Goal: Information Seeking & Learning: Learn about a topic

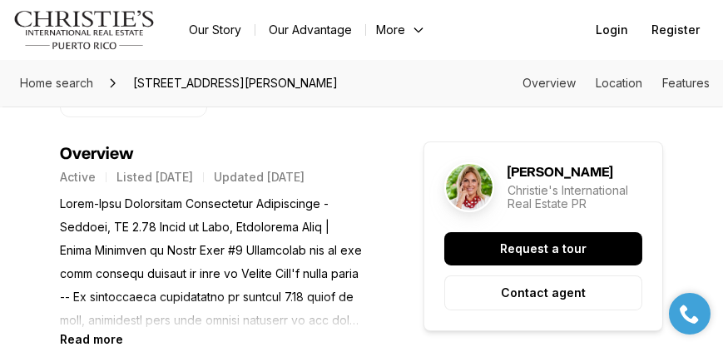
scroll to position [761, 0]
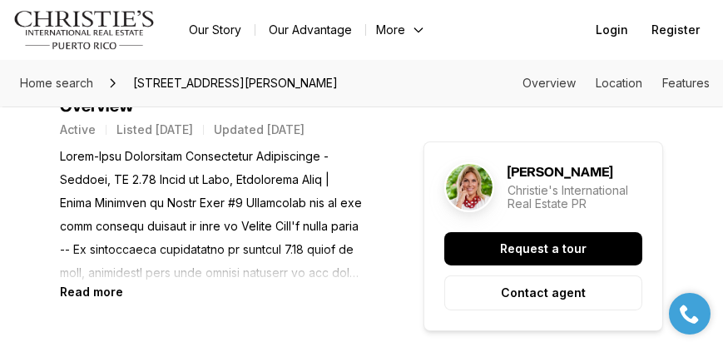
click at [101, 293] on b "Read more" at bounding box center [91, 292] width 63 height 14
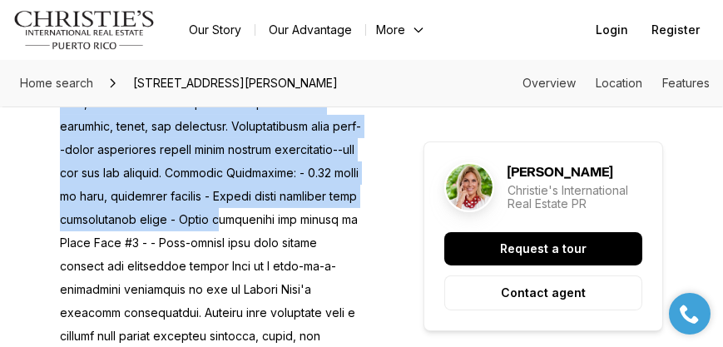
scroll to position [1236, 0]
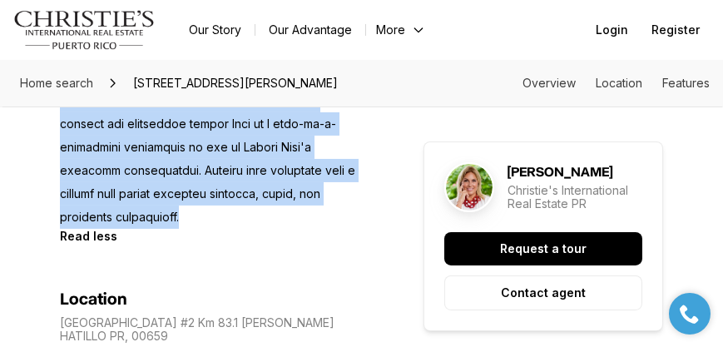
drag, startPoint x: 53, startPoint y: 155, endPoint x: 220, endPoint y: 227, distance: 181.5
copy p "Ultra-Rare Oceanfront Development Opportunity - Hatillo, PR 8.74 Acres of Flat,…"
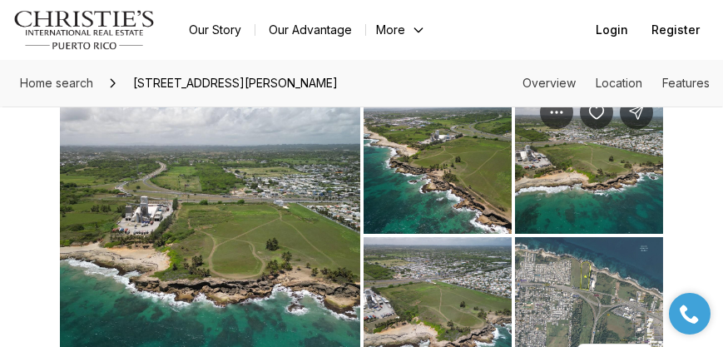
scroll to position [142, 0]
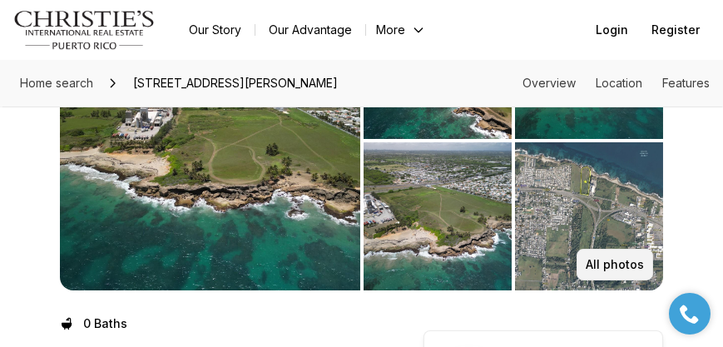
click at [637, 270] on p "All photos" at bounding box center [615, 264] width 58 height 13
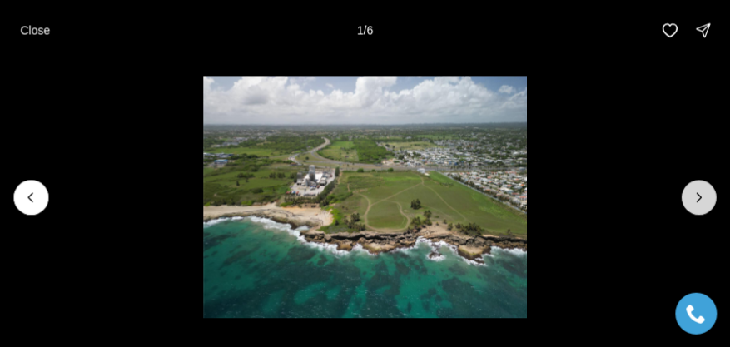
click at [691, 191] on button "Next slide" at bounding box center [699, 197] width 35 height 35
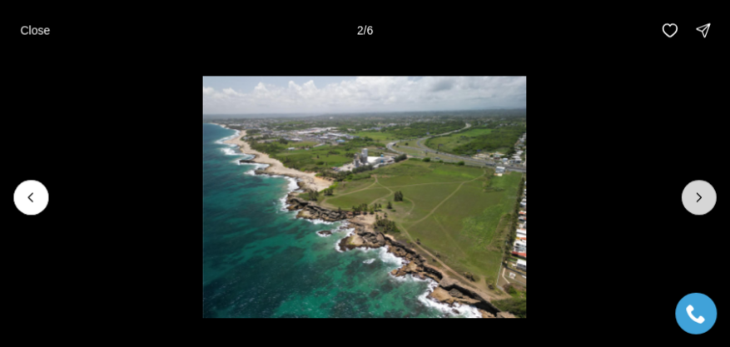
click at [691, 191] on button "Next slide" at bounding box center [699, 197] width 35 height 35
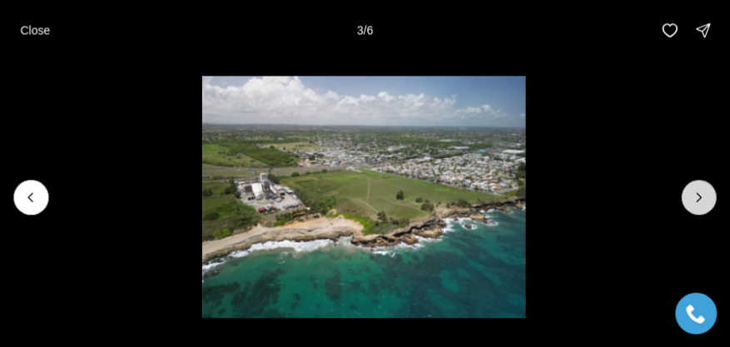
click at [691, 191] on button "Next slide" at bounding box center [699, 197] width 35 height 35
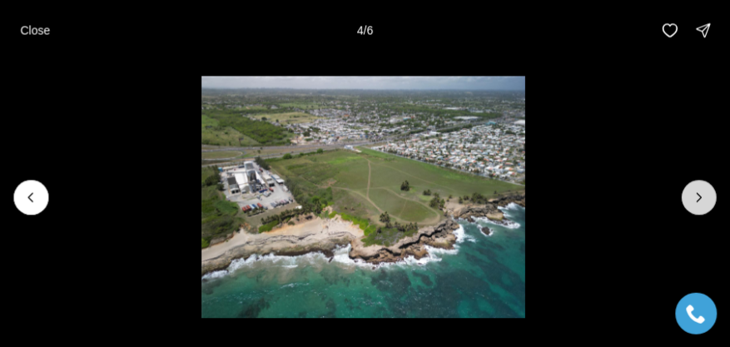
click at [691, 191] on button "Next slide" at bounding box center [699, 197] width 35 height 35
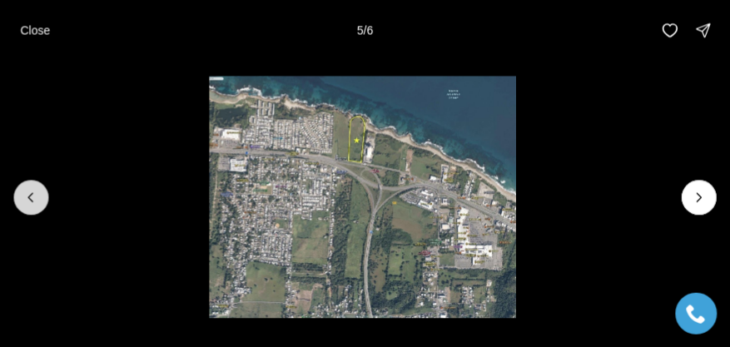
click at [33, 200] on icon "Previous slide" at bounding box center [30, 197] width 17 height 17
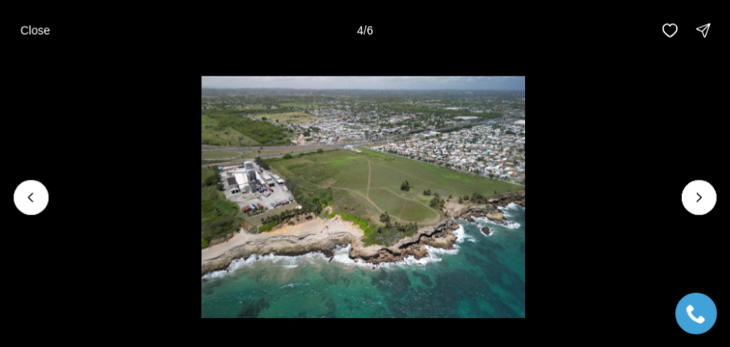
click at [673, 190] on li "4 of 6" at bounding box center [363, 197] width 730 height 274
click at [691, 198] on button "Next slide" at bounding box center [699, 197] width 35 height 35
click at [691, 198] on icon "Next slide" at bounding box center [699, 197] width 17 height 17
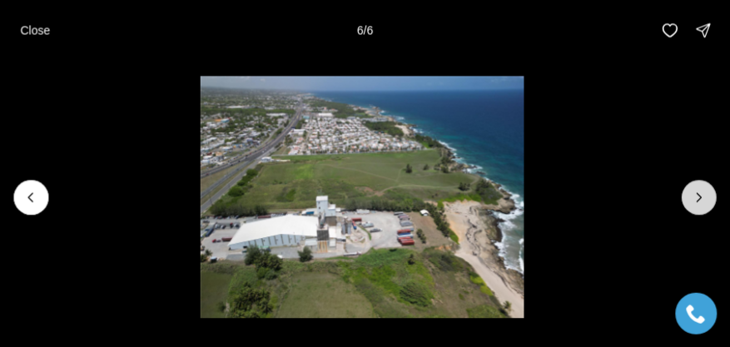
click at [691, 198] on div at bounding box center [699, 197] width 35 height 35
click at [30, 194] on icon "Previous slide" at bounding box center [30, 197] width 4 height 8
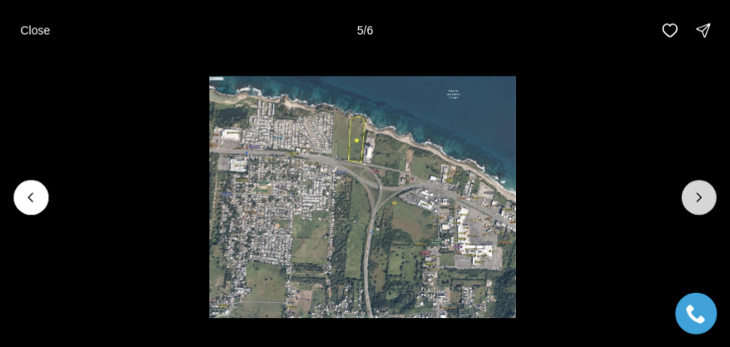
click at [692, 191] on icon "Next slide" at bounding box center [699, 197] width 17 height 17
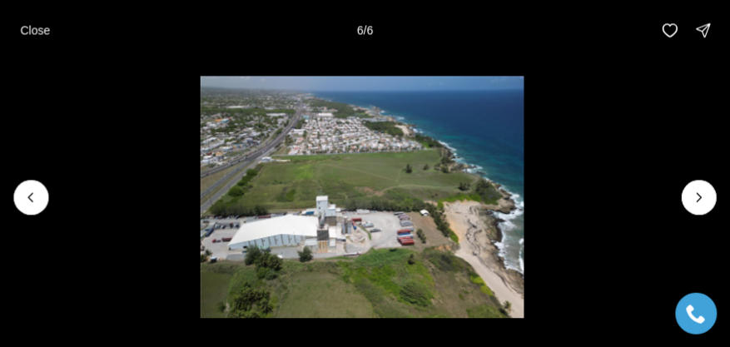
click at [26, 26] on p "Close" at bounding box center [35, 29] width 30 height 13
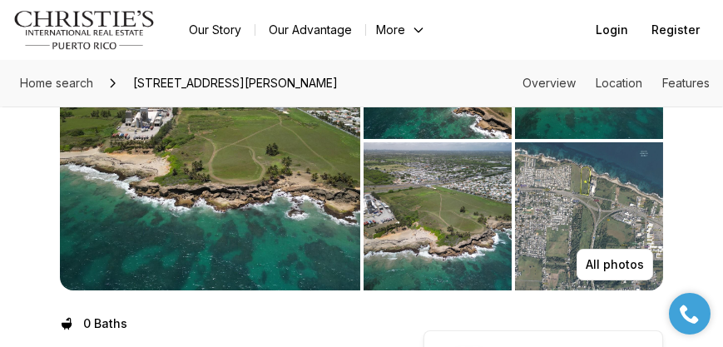
scroll to position [0, 0]
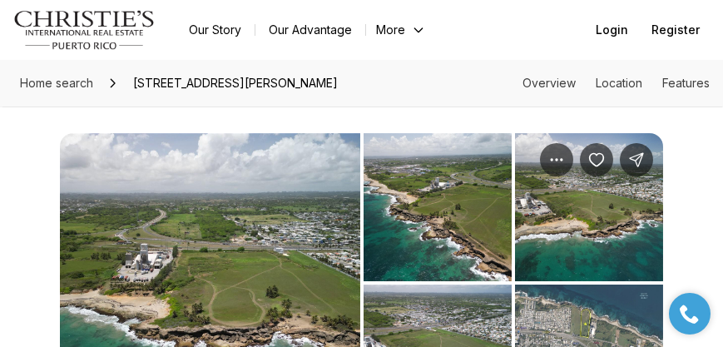
click at [349, 246] on img "View image gallery" at bounding box center [210, 283] width 300 height 300
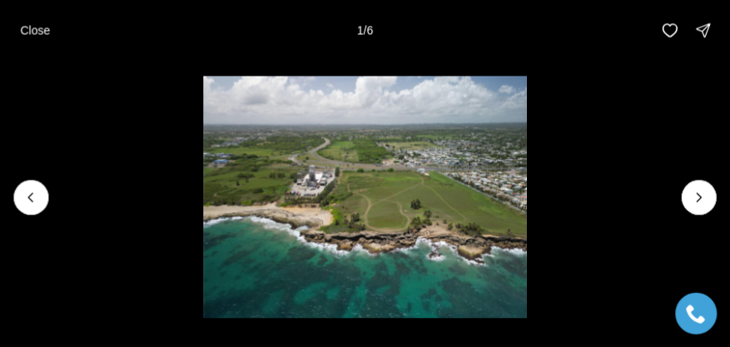
click at [670, 196] on li "1 of 6" at bounding box center [365, 197] width 730 height 274
click at [682, 197] on button "Next slide" at bounding box center [699, 197] width 35 height 35
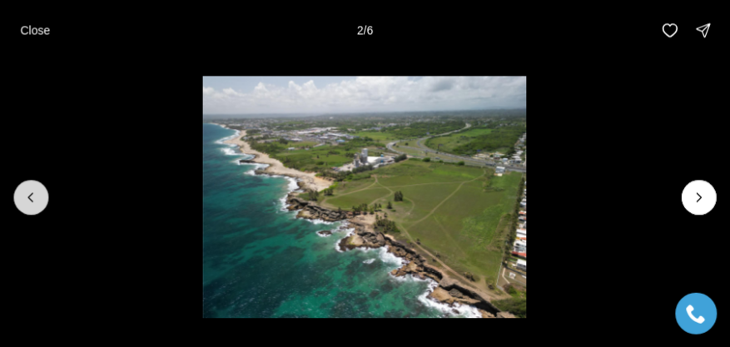
click at [37, 208] on button "Previous slide" at bounding box center [30, 197] width 35 height 35
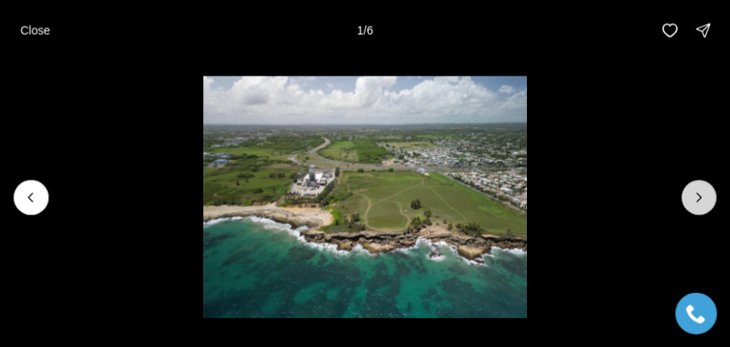
click at [690, 202] on button "Next slide" at bounding box center [699, 197] width 35 height 35
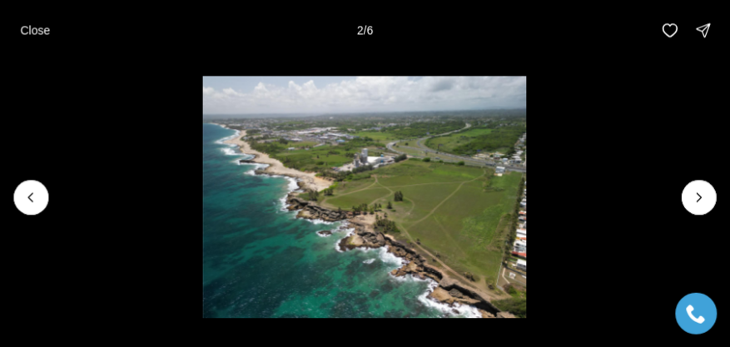
click at [679, 197] on li "2 of 6" at bounding box center [364, 197] width 730 height 274
click at [695, 186] on button "Next slide" at bounding box center [699, 197] width 35 height 35
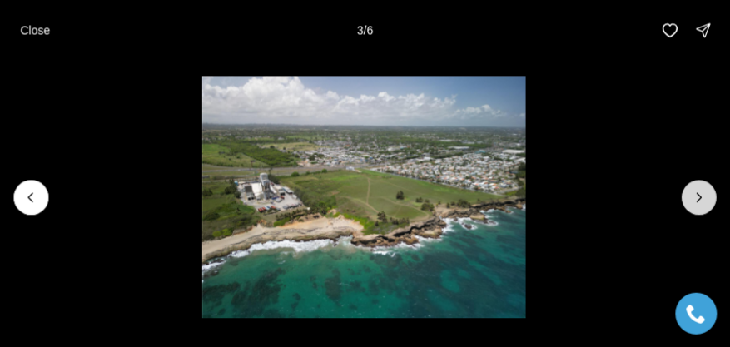
click at [701, 190] on icon "Next slide" at bounding box center [699, 197] width 17 height 17
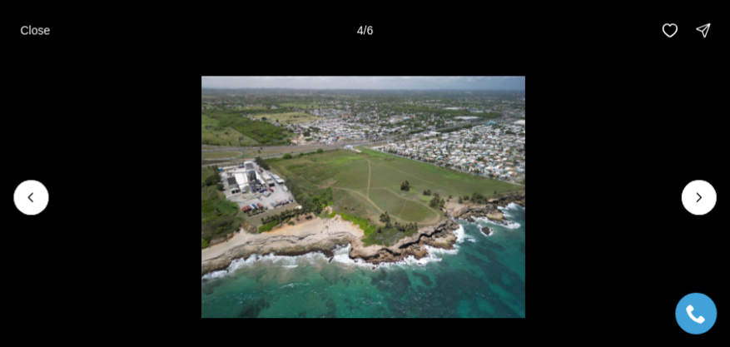
click at [680, 196] on li "4 of 6" at bounding box center [363, 197] width 730 height 274
click at [697, 198] on icon "Next slide" at bounding box center [699, 197] width 17 height 17
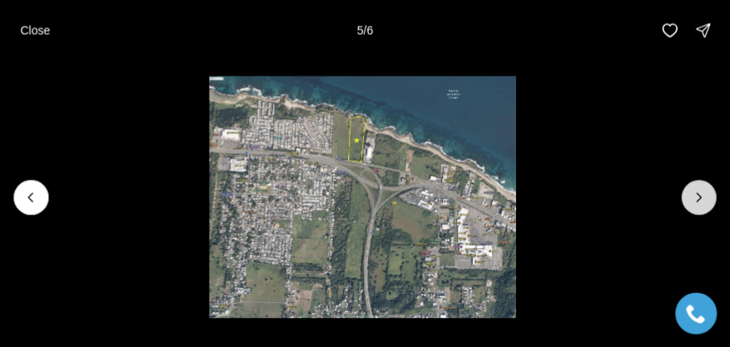
click at [713, 201] on button "Next slide" at bounding box center [699, 197] width 35 height 35
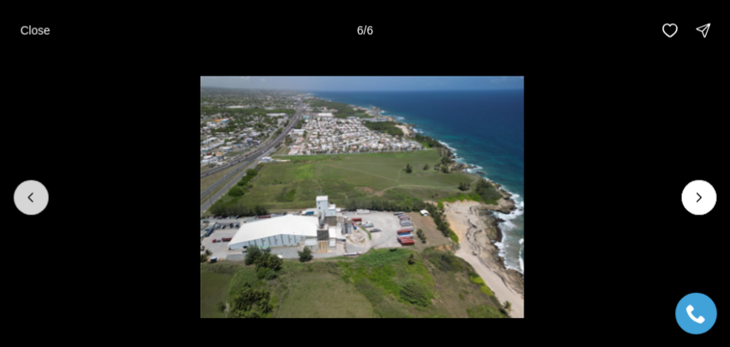
click at [34, 195] on icon "Previous slide" at bounding box center [30, 197] width 17 height 17
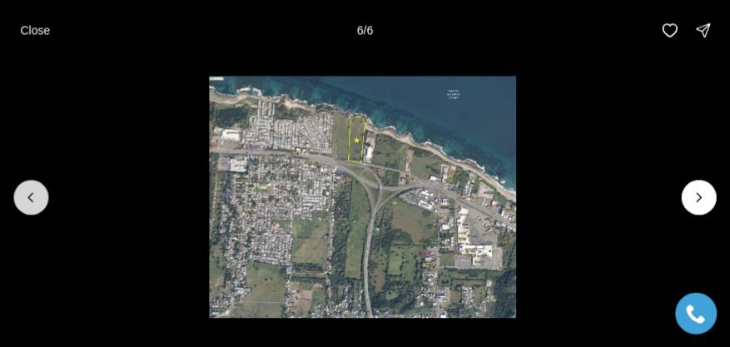
click at [34, 196] on icon "Previous slide" at bounding box center [30, 197] width 17 height 17
click at [33, 196] on icon "Previous slide" at bounding box center [30, 197] width 17 height 17
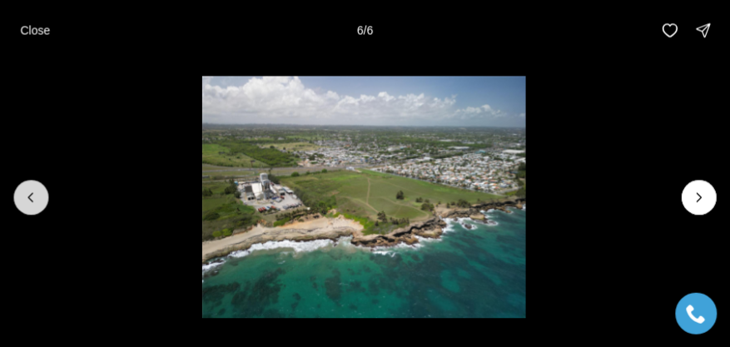
click at [33, 196] on icon "Previous slide" at bounding box center [30, 197] width 17 height 17
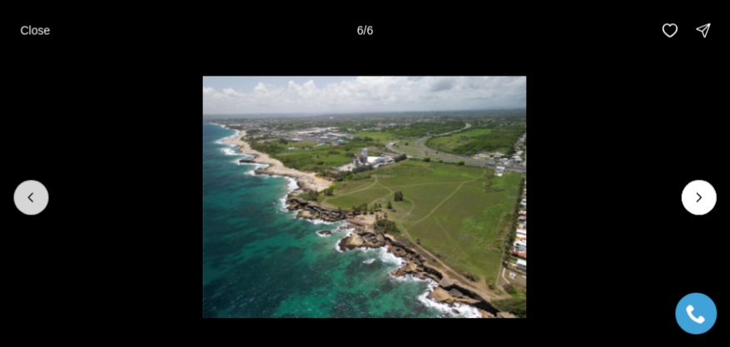
click at [33, 196] on icon "Previous slide" at bounding box center [30, 197] width 17 height 17
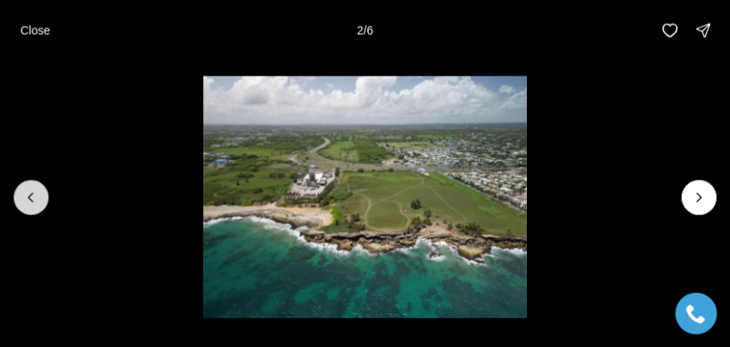
click at [33, 196] on icon "Previous slide" at bounding box center [30, 197] width 17 height 17
click at [33, 196] on div at bounding box center [30, 197] width 35 height 35
click at [689, 190] on button "Next slide" at bounding box center [699, 197] width 35 height 35
click at [690, 190] on button "Next slide" at bounding box center [699, 197] width 35 height 35
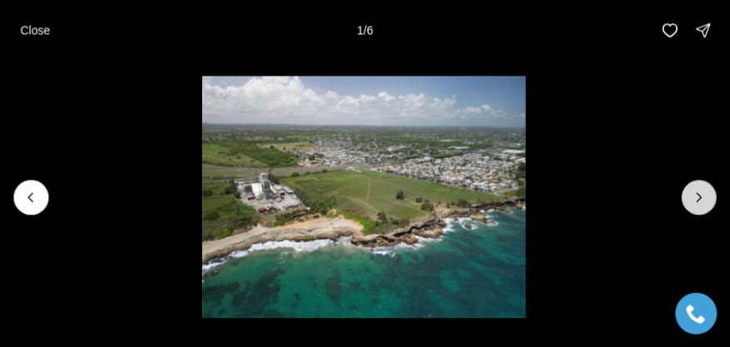
click at [690, 190] on button "Next slide" at bounding box center [699, 197] width 35 height 35
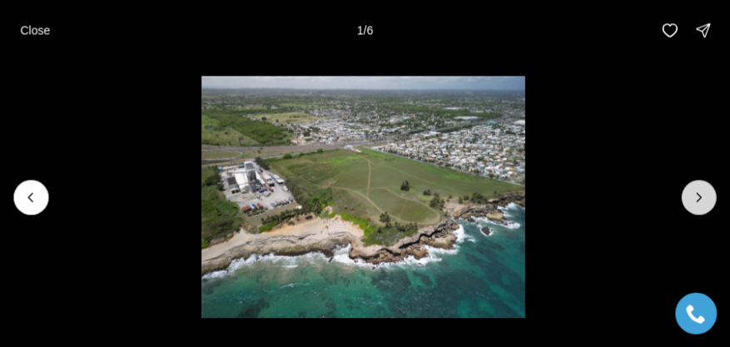
click at [690, 190] on button "Next slide" at bounding box center [699, 197] width 35 height 35
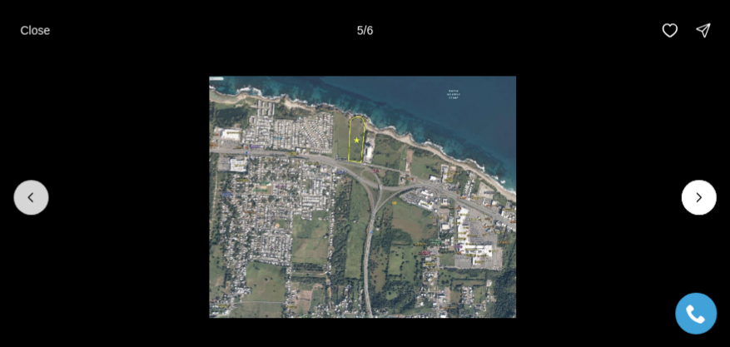
click at [46, 193] on button "Previous slide" at bounding box center [30, 197] width 35 height 35
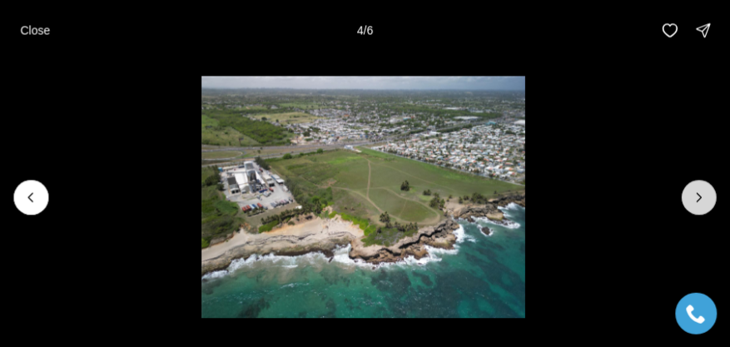
click at [711, 196] on button "Next slide" at bounding box center [699, 197] width 35 height 35
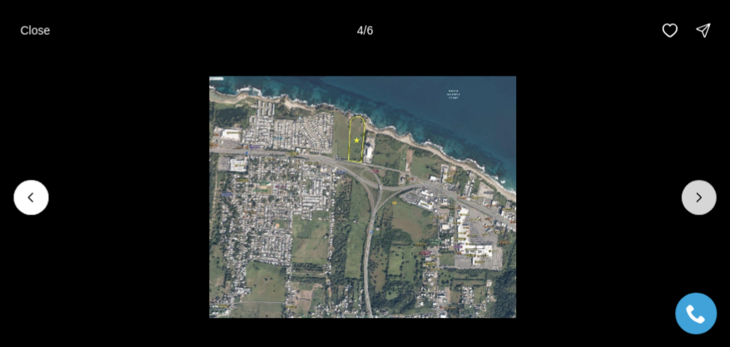
click at [711, 196] on button "Next slide" at bounding box center [699, 197] width 35 height 35
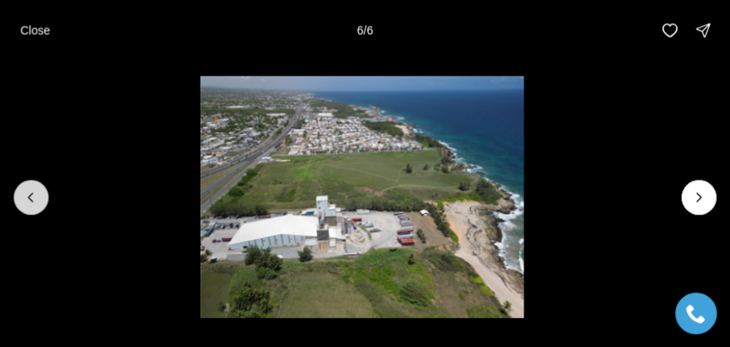
click at [28, 200] on icon "Previous slide" at bounding box center [30, 197] width 17 height 17
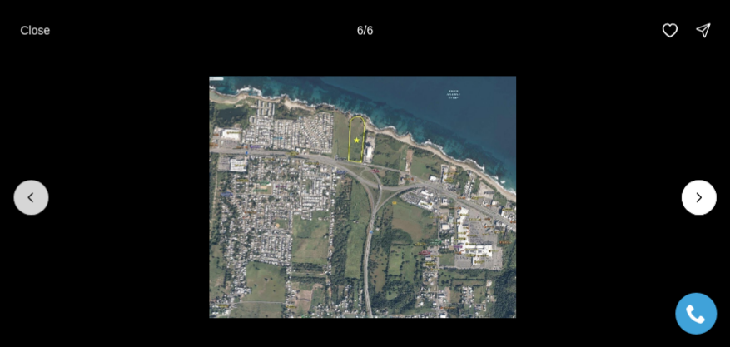
click at [28, 200] on icon "Previous slide" at bounding box center [30, 197] width 17 height 17
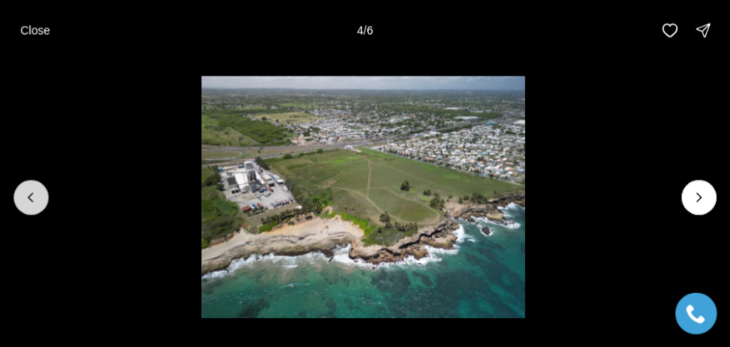
click at [29, 197] on icon "Previous slide" at bounding box center [30, 197] width 17 height 17
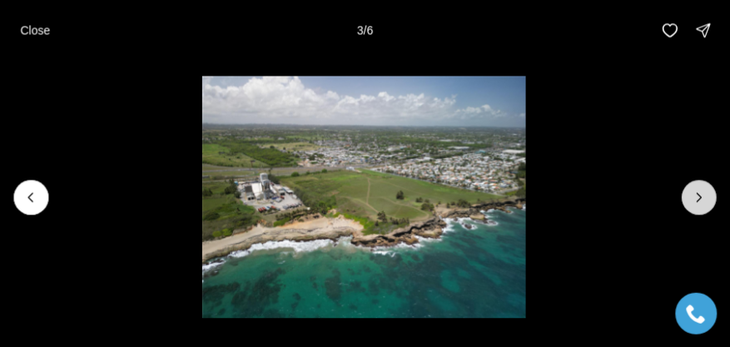
click at [707, 210] on button "Next slide" at bounding box center [699, 197] width 35 height 35
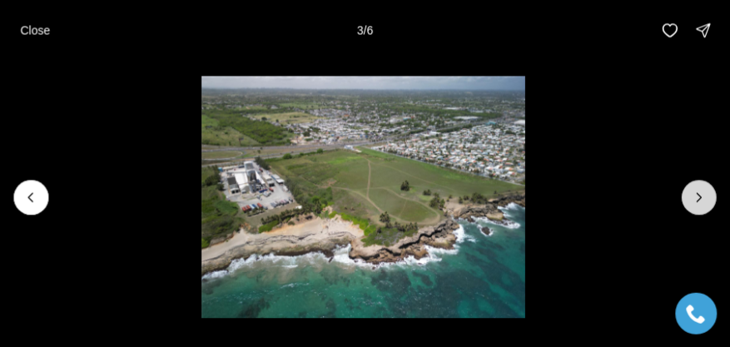
click at [706, 209] on button "Next slide" at bounding box center [699, 197] width 35 height 35
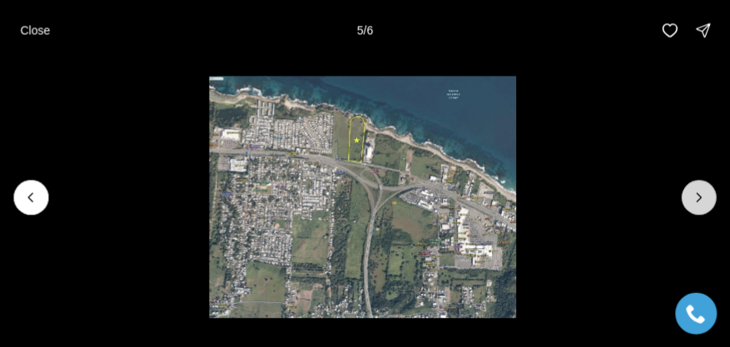
click at [700, 209] on button "Next slide" at bounding box center [699, 197] width 35 height 35
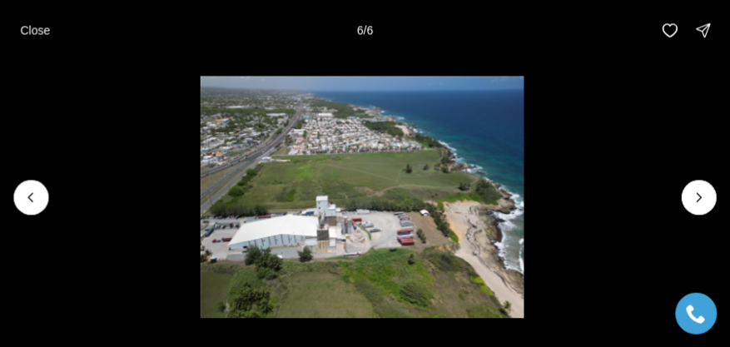
click at [706, 208] on div at bounding box center [699, 197] width 35 height 35
click at [40, 192] on button "Previous slide" at bounding box center [30, 197] width 35 height 35
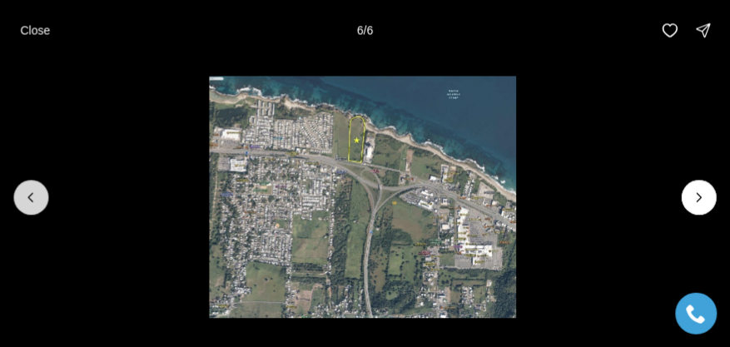
click at [41, 192] on button "Previous slide" at bounding box center [30, 197] width 35 height 35
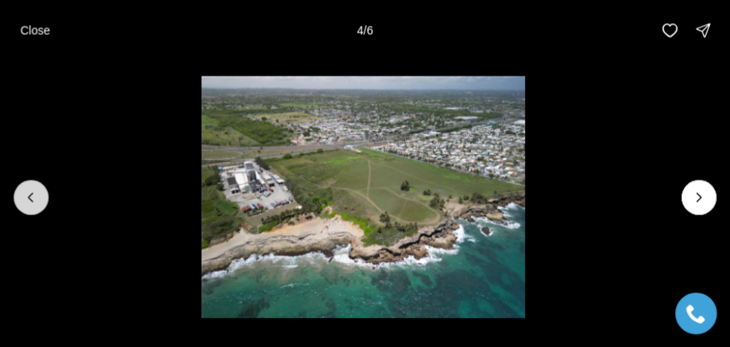
click at [40, 193] on button "Previous slide" at bounding box center [30, 197] width 35 height 35
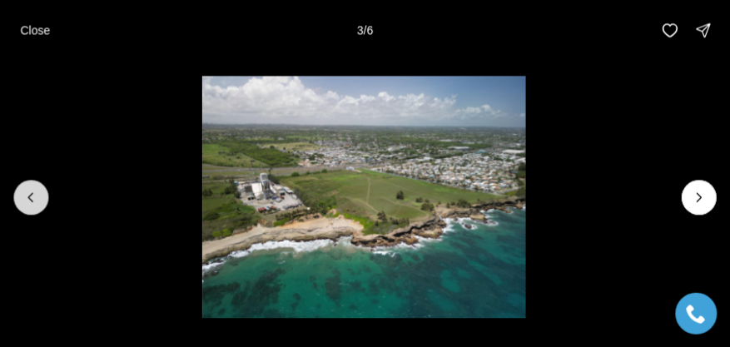
click at [38, 195] on icon "Previous slide" at bounding box center [30, 197] width 17 height 17
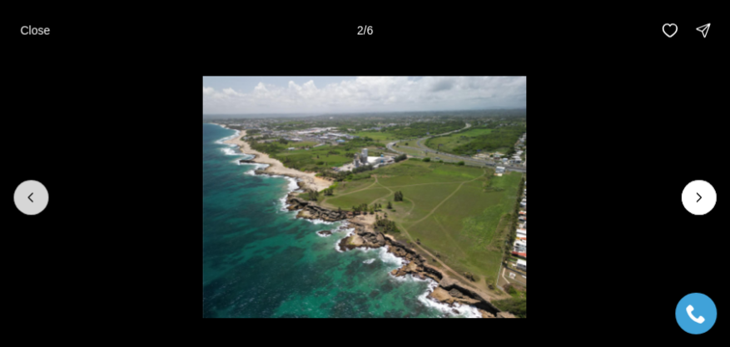
click at [28, 193] on icon "Previous slide" at bounding box center [30, 197] width 17 height 17
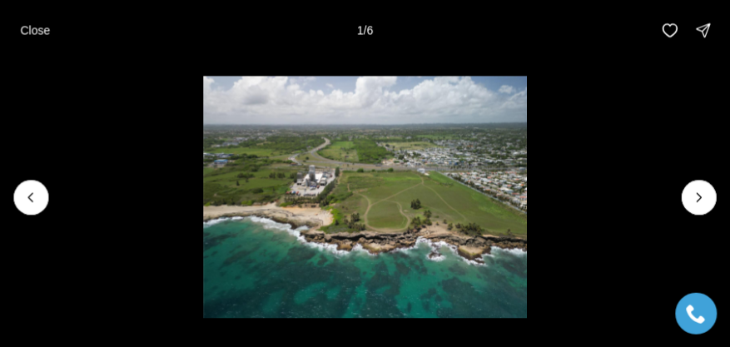
click at [41, 187] on div at bounding box center [30, 197] width 35 height 35
click at [32, 196] on div at bounding box center [30, 197] width 35 height 35
click at [21, 35] on p "Close" at bounding box center [35, 29] width 30 height 13
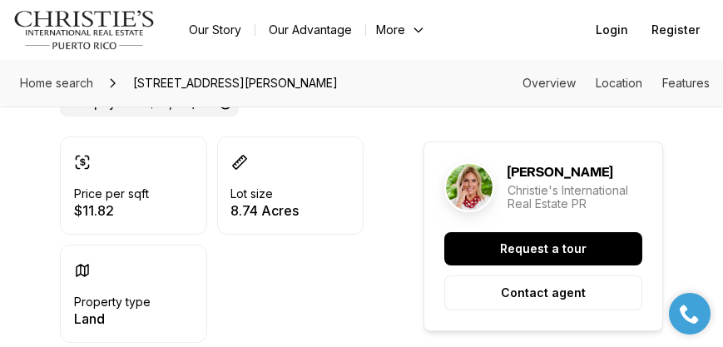
scroll to position [475, 0]
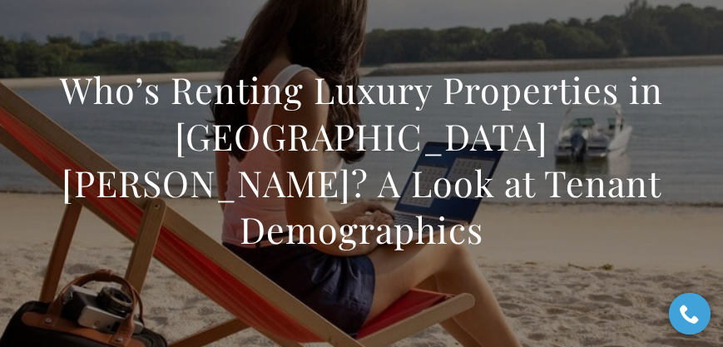
scroll to position [142, 0]
